Goal: Task Accomplishment & Management: Manage account settings

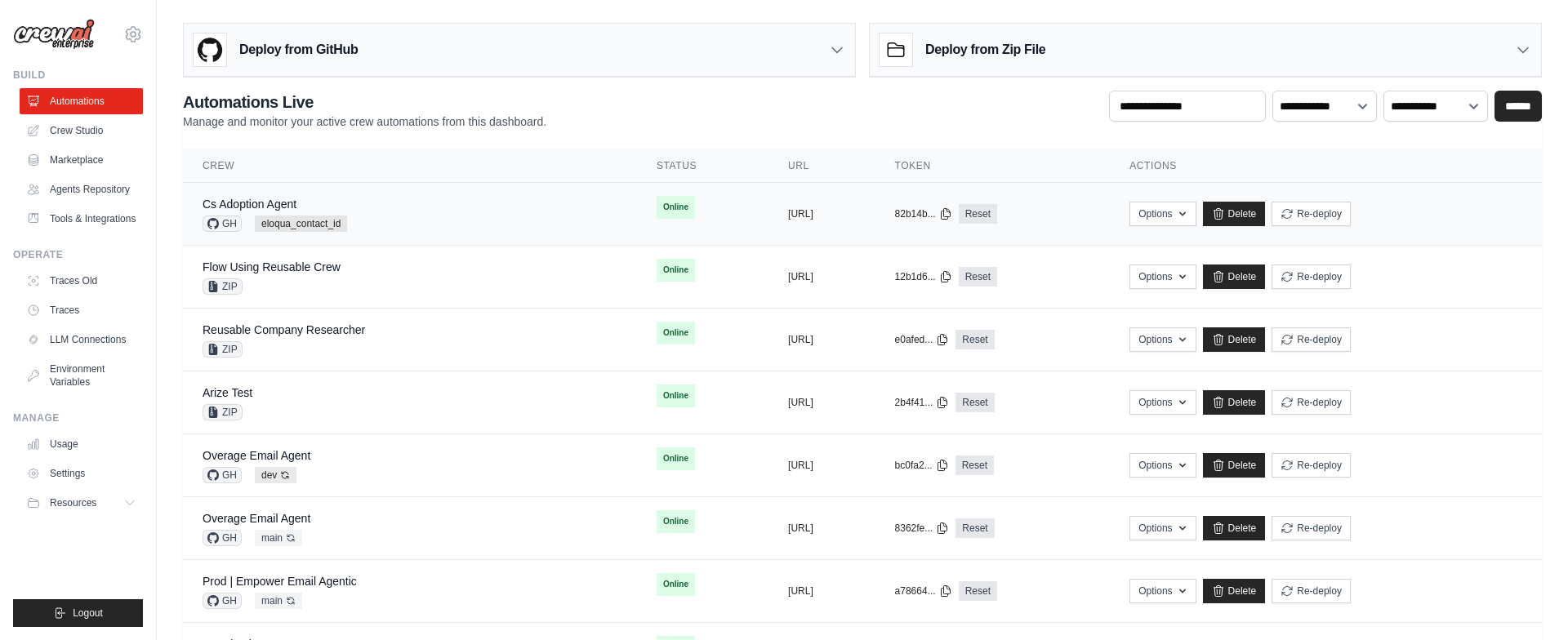
click at [856, 213] on div "copied https://cs-adoption-agent-e04a11f7-" at bounding box center [821, 214] width 68 height 13
click at [1266, 214] on link "Delete" at bounding box center [1234, 214] width 63 height 24
click at [491, 200] on div "Cs Adoption Agent GH eloqua_contact_id" at bounding box center [410, 214] width 415 height 36
click at [1266, 213] on link "Delete" at bounding box center [1234, 214] width 63 height 24
